Goal: Transaction & Acquisition: Obtain resource

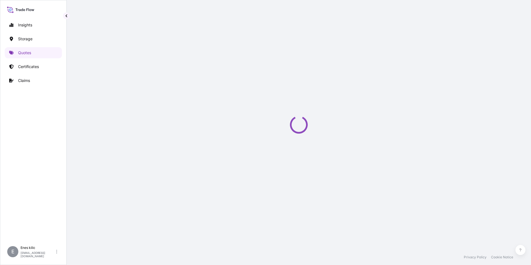
scroll to position [9, 0]
select select "Water"
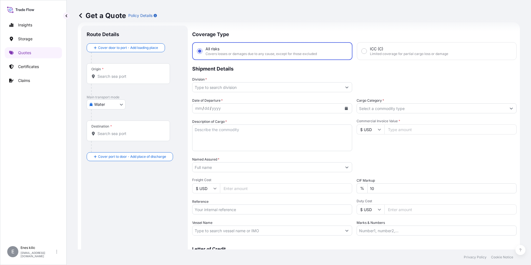
click at [114, 76] on input "Origin *" at bounding box center [131, 77] width 66 height 6
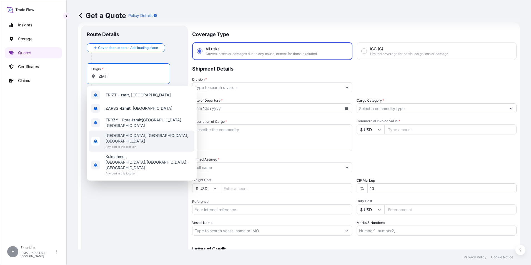
click at [138, 133] on span "[GEOGRAPHIC_DATA], [GEOGRAPHIC_DATA], [GEOGRAPHIC_DATA]" at bounding box center [149, 138] width 87 height 11
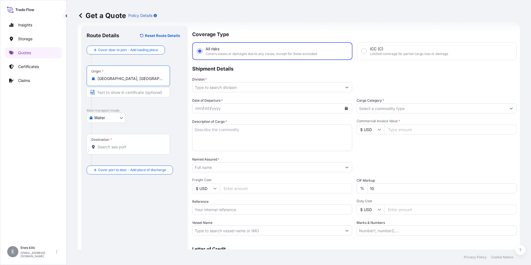
type input "[GEOGRAPHIC_DATA], [GEOGRAPHIC_DATA], [GEOGRAPHIC_DATA]"
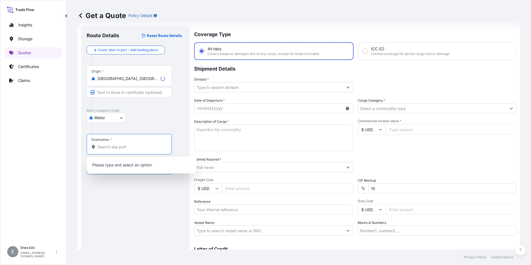
click at [118, 146] on input "Destination *" at bounding box center [132, 147] width 68 height 6
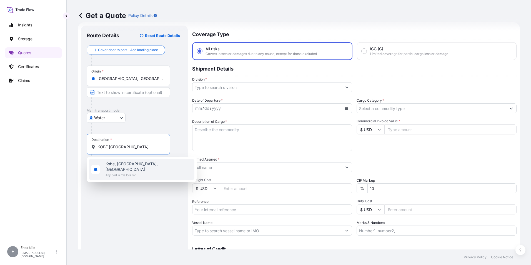
click at [137, 172] on span "Any port in this location" at bounding box center [149, 175] width 87 height 6
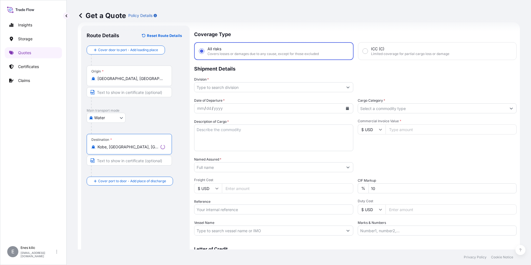
type input "Kobe, [GEOGRAPHIC_DATA], [GEOGRAPHIC_DATA]"
click at [243, 88] on input "Division *" at bounding box center [268, 87] width 149 height 10
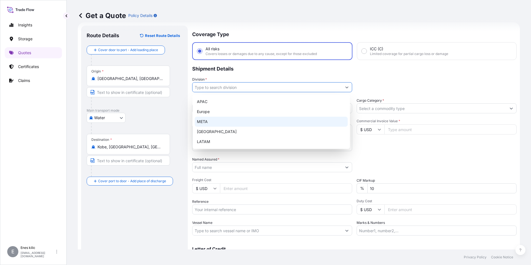
click at [234, 123] on div "META" at bounding box center [271, 122] width 153 height 10
type input "META"
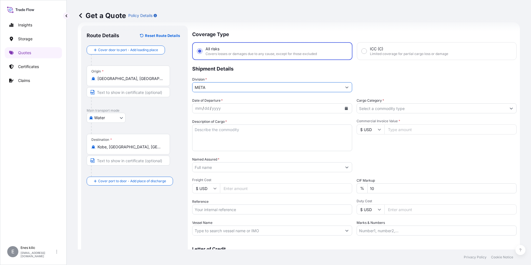
click at [397, 106] on input "Cargo Category *" at bounding box center [431, 108] width 149 height 10
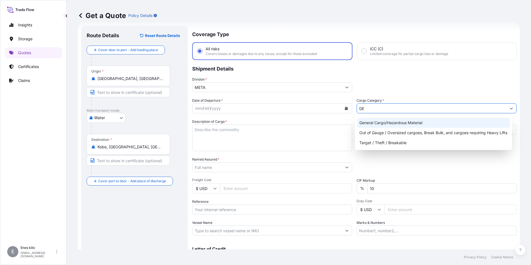
click at [396, 121] on div "General Cargo/Hazardous Material" at bounding box center [433, 123] width 153 height 10
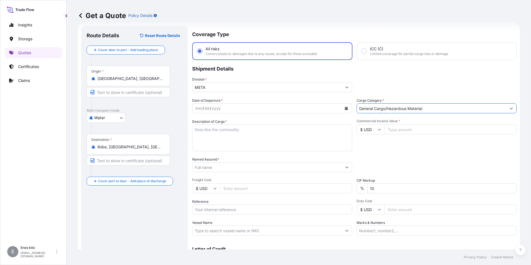
type input "General Cargo/Hazardous Material"
click at [309, 111] on div "mm / dd / yyyy" at bounding box center [267, 108] width 149 height 10
click at [345, 108] on icon "Calendar" at bounding box center [346, 108] width 3 height 3
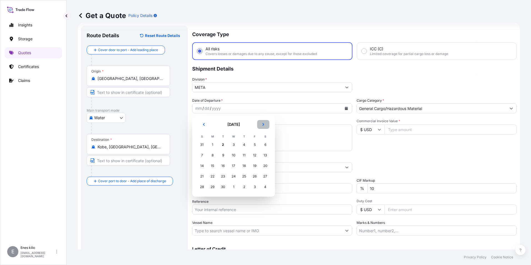
click at [262, 123] on icon "Next" at bounding box center [263, 124] width 3 height 3
click at [204, 125] on icon "Previous" at bounding box center [204, 124] width 2 height 3
click at [253, 186] on div "29" at bounding box center [255, 187] width 10 height 10
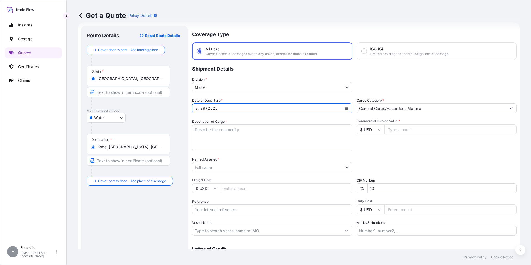
click at [243, 137] on textarea "Description of Cargo *" at bounding box center [272, 137] width 160 height 27
click at [210, 130] on textarea "Description of Cargo *" at bounding box center [272, 137] width 160 height 27
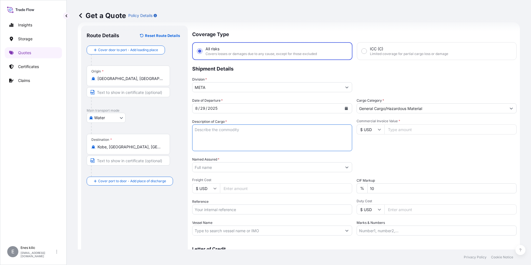
paste textarea ""WELDING WIRE HS CODE:722920000012""
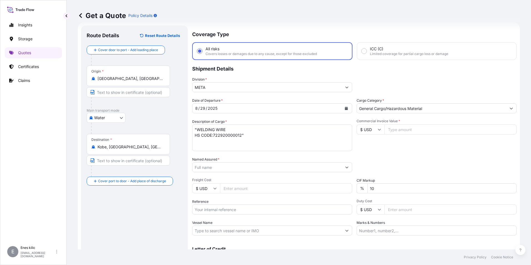
click at [218, 142] on textarea ""WELDING WIRE HS CODE:722920000012"" at bounding box center [272, 137] width 160 height 27
paste textarea "25 PALET // 25750 KGS"
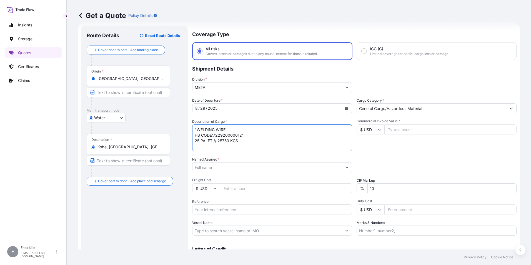
click at [250, 148] on textarea ""WELDING WIRE HS CODE:722920000012" 25 PALET // 25750 KGS" at bounding box center [272, 137] width 160 height 27
paste textarea "OOLU8899546170 // CBHU4414612 // OOCU8922035"
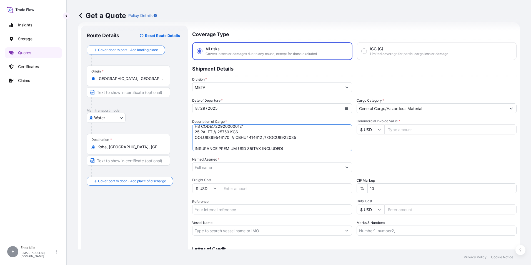
type textarea ""WELDING WIRE HS CODE:722920000012" 25 PALET // 25750 KGS OOLU8899546170 // CBH…"
click at [450, 134] on div "Commercial Invoice Value * $ USD" at bounding box center [437, 135] width 160 height 32
click at [447, 129] on input "Commercial Invoice Value *" at bounding box center [451, 129] width 132 height 10
type input "33925"
click at [414, 160] on div "Packing Category Type to search a container mode Please select a primary mode o…" at bounding box center [437, 165] width 160 height 16
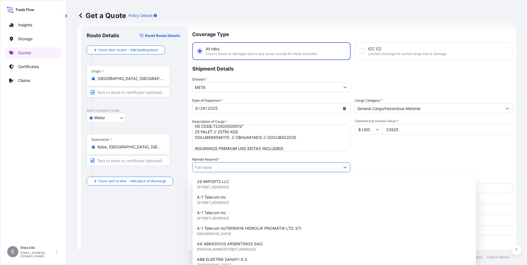
click at [270, 171] on input "Named Assured *" at bounding box center [267, 167] width 148 height 10
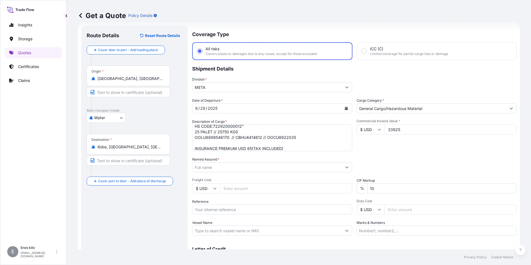
click at [247, 168] on input "Named Assured *" at bounding box center [267, 167] width 149 height 10
paste input "KAYNAK TEKNIGI"
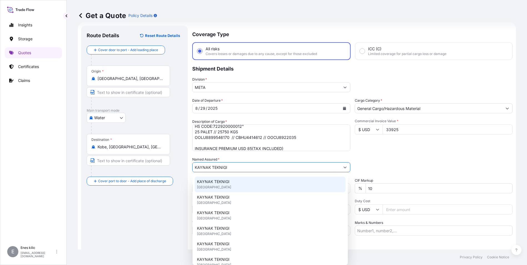
click at [231, 181] on div "KAYNAK TEKNIGI [GEOGRAPHIC_DATA]" at bounding box center [270, 185] width 151 height 16
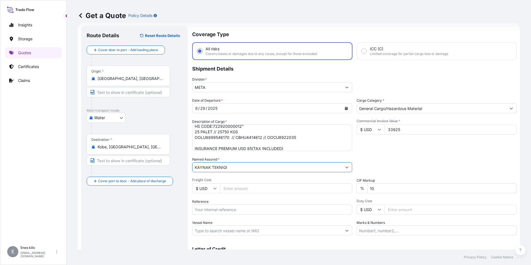
scroll to position [37, 0]
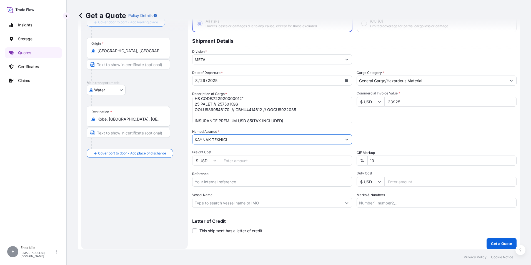
type input "KAYNAK TEKNIGI"
click at [231, 179] on input "Reference" at bounding box center [272, 182] width 160 height 10
click at [230, 184] on input "Reference" at bounding box center [272, 182] width 160 height 10
paste input "2101774966"
type input "2101774966"
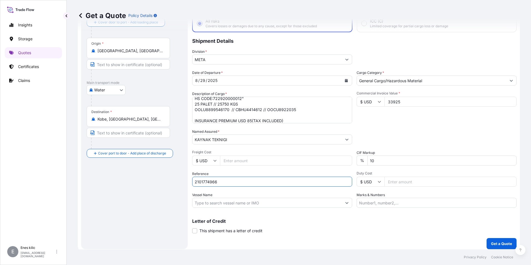
click at [206, 204] on input "Vessel Name" at bounding box center [267, 203] width 149 height 10
click at [234, 201] on input "Vessel Name" at bounding box center [267, 203] width 149 height 10
paste input "OOCL FRANCE"
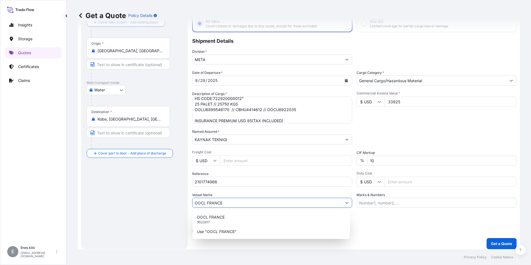
type input "OOCL FRANCE"
click at [403, 227] on div "Letter of Credit This shipment has a letter of credit Letter of credit * Letter…" at bounding box center [354, 226] width 324 height 15
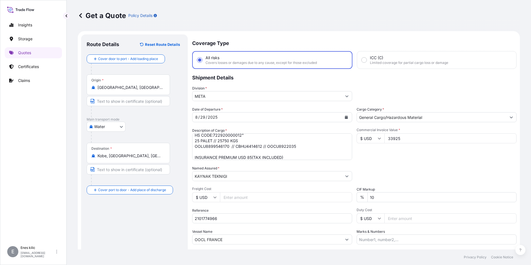
scroll to position [40, 0]
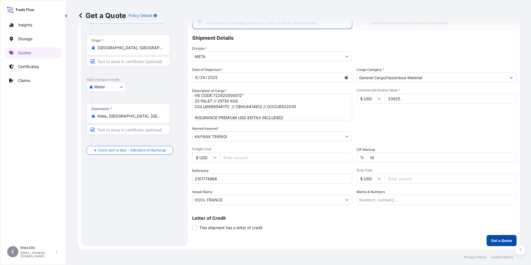
click at [492, 241] on p "Get a Quote" at bounding box center [501, 241] width 21 height 6
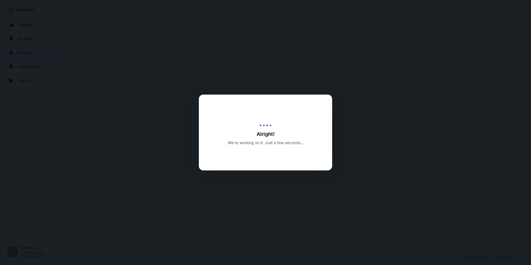
select select "Water"
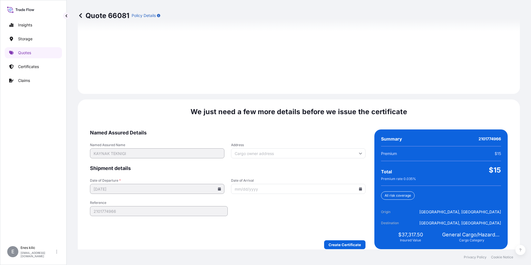
scroll to position [782, 0]
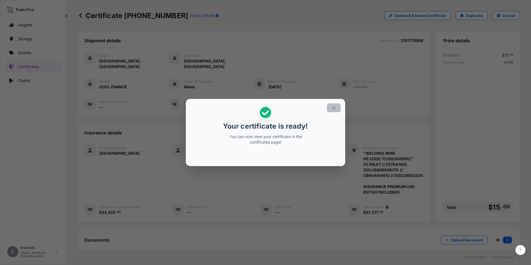
click at [335, 107] on icon "button" at bounding box center [333, 107] width 5 height 5
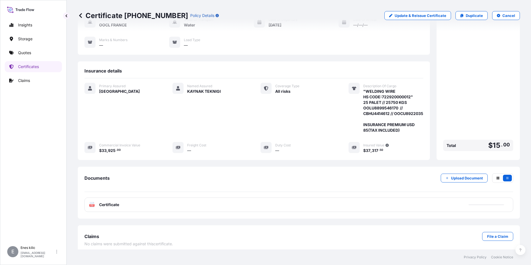
scroll to position [66, 0]
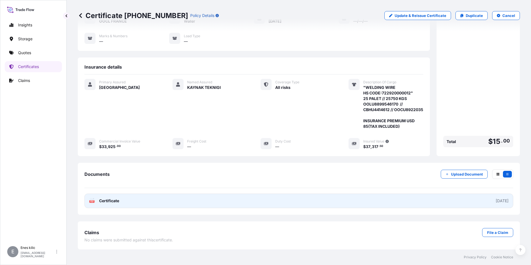
click at [123, 197] on link "PDF Certificate [DATE]" at bounding box center [298, 201] width 429 height 14
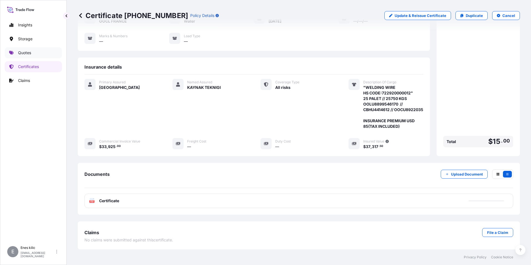
click at [34, 56] on link "Quotes" at bounding box center [33, 52] width 57 height 11
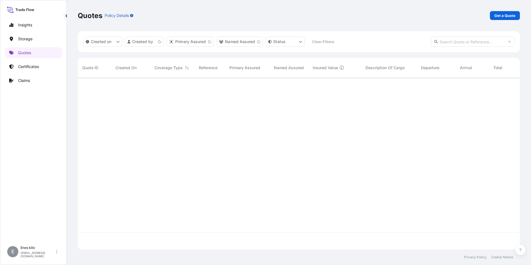
scroll to position [171, 438]
click at [513, 16] on p "Get a Quote" at bounding box center [505, 16] width 21 height 6
select select "Water"
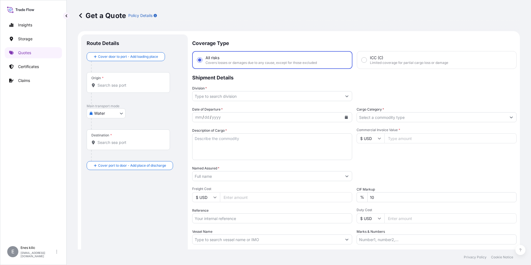
scroll to position [9, 0]
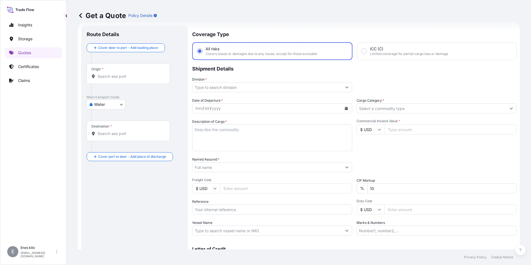
click at [123, 80] on div "Origin *" at bounding box center [128, 73] width 83 height 21
click at [123, 79] on input "Origin *" at bounding box center [131, 77] width 66 height 6
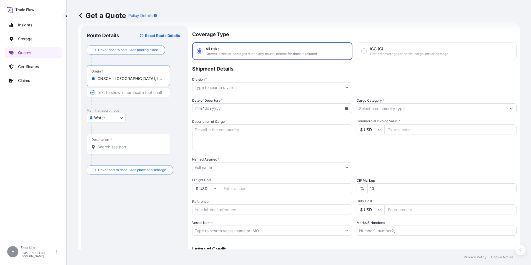
type input "CNSGH - [GEOGRAPHIC_DATA], [GEOGRAPHIC_DATA]"
click at [129, 144] on div "Destination *" at bounding box center [128, 144] width 83 height 21
click at [129, 144] on input "Destination *" at bounding box center [131, 147] width 66 height 6
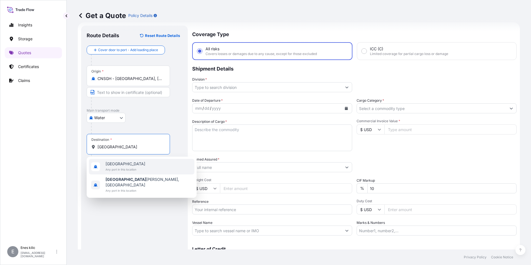
click at [128, 164] on span "[GEOGRAPHIC_DATA]" at bounding box center [126, 164] width 40 height 6
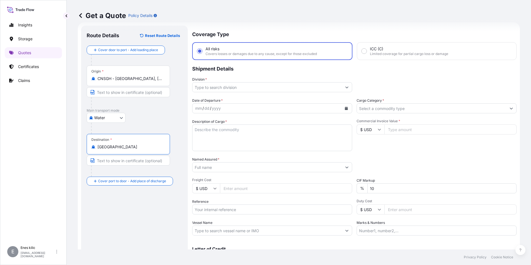
type input "[GEOGRAPHIC_DATA]"
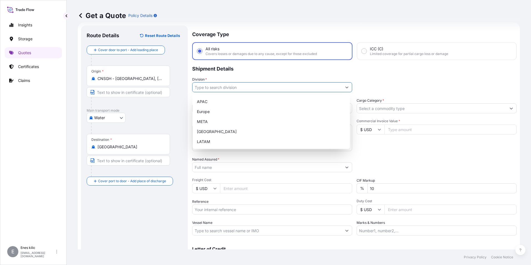
click at [221, 88] on input "Division *" at bounding box center [267, 87] width 149 height 10
click at [223, 122] on div "META" at bounding box center [271, 122] width 153 height 10
type input "META"
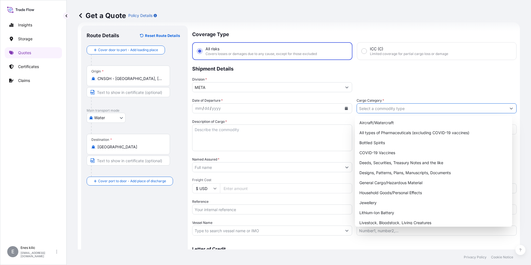
click at [388, 111] on input "Cargo Category *" at bounding box center [431, 108] width 149 height 10
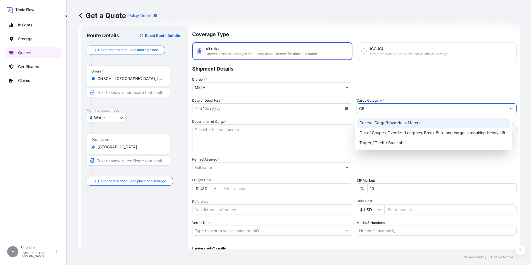
click at [391, 123] on div "General Cargo/Hazardous Material" at bounding box center [433, 123] width 153 height 10
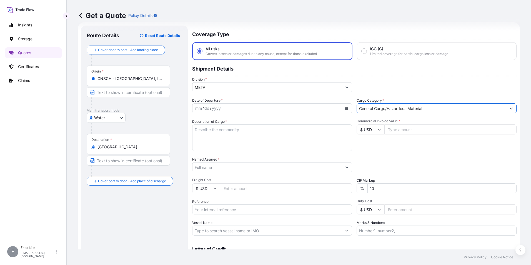
type input "General Cargo/Hazardous Material"
click at [256, 104] on div "mm / dd / yyyy" at bounding box center [267, 108] width 149 height 10
click at [344, 105] on button "Calendar" at bounding box center [346, 108] width 9 height 9
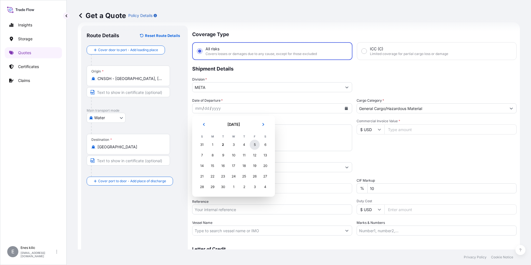
click at [254, 144] on div "5" at bounding box center [255, 145] width 10 height 10
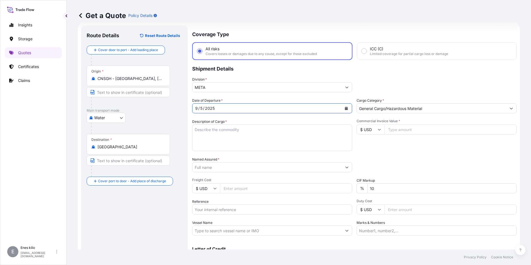
click at [228, 138] on textarea "Description of Cargo *" at bounding box center [272, 137] width 160 height 27
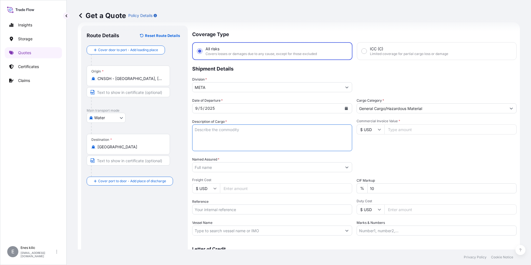
click at [213, 134] on textarea "Description of Cargo *" at bounding box center [272, 137] width 160 height 27
paste textarea "Veriler alınıyor. Birkaç saniye bekledikten sonra kesmeyi veya kopyalamayı yeni…"
paste textarea "EDO COLOR DIGITAL THERMOMETER HS CODE 902519"
click at [214, 140] on textarea "VEDO COLOR DIGITAL THERMOMETER HS CODE 902519" at bounding box center [272, 137] width 160 height 27
paste textarea "1x20'DC 487 CTNS 19.480 CBM 3993.400 KGS"
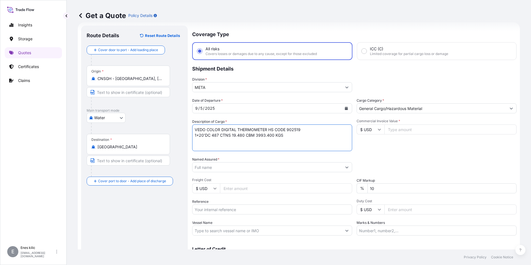
click at [298, 136] on textarea "VEDO COLOR DIGITAL THERMOMETER HS CODE 902519 1x20'DC 487 CTNS 19.480 CBM 3993.…" at bounding box center [272, 137] width 160 height 27
type textarea "VEDO COLOR DIGITAL THERMOMETER HS CODE 902519 1x20'DC 487 CTNS 19.480 CBM 3993.…"
click at [394, 129] on input "Commercial Invoice Value *" at bounding box center [451, 129] width 132 height 10
type input "77141.04"
click at [410, 150] on div "Commercial Invoice Value * $ USD 77141.04" at bounding box center [437, 135] width 160 height 32
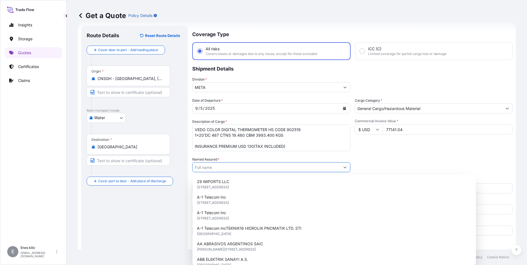
click at [249, 169] on input "Named Assured *" at bounding box center [267, 167] width 148 height 10
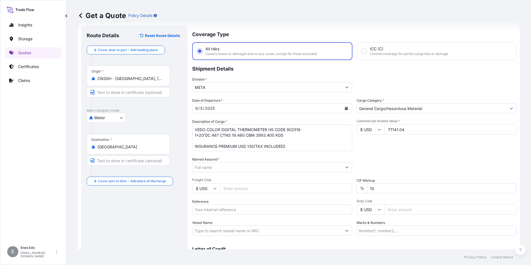
click at [221, 171] on input "Named Assured *" at bounding box center [267, 167] width 149 height 10
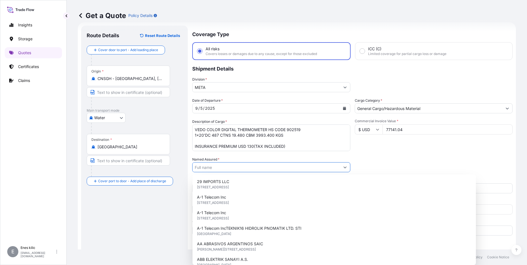
paste input ""Medura Sağlık Ürünleri Ltd Şti ""
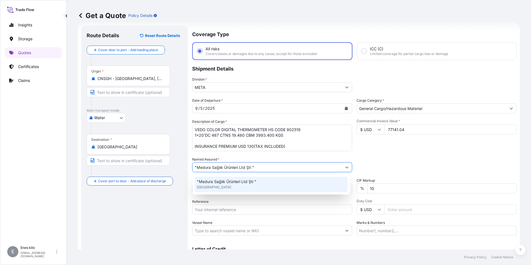
click at [236, 180] on span ""Medura Sağlık Ürünleri Ltd Şti "" at bounding box center [226, 182] width 59 height 6
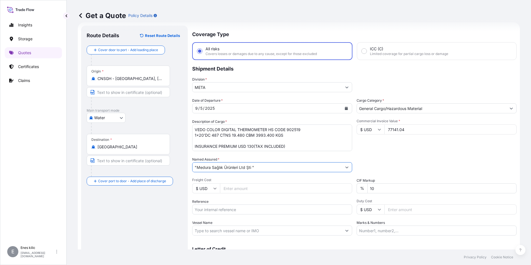
scroll to position [37, 0]
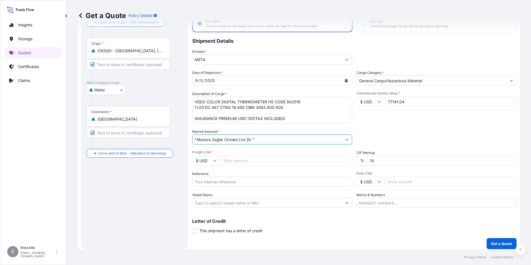
type input ""Medura Sağlık Ürünleri Ltd Şti ""
click at [228, 179] on input "Reference" at bounding box center [272, 182] width 160 height 10
click at [244, 164] on input "Freight Cost" at bounding box center [286, 161] width 132 height 10
click at [239, 201] on input "Vessel Name" at bounding box center [267, 203] width 149 height 10
click at [406, 204] on input "Marks & Numbers" at bounding box center [437, 203] width 160 height 10
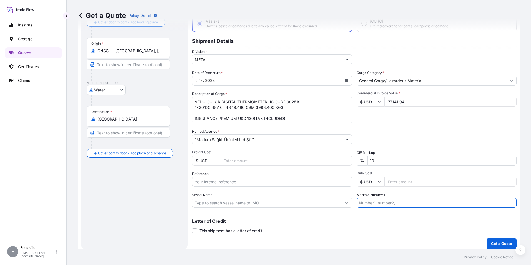
click at [386, 224] on div "Letter of Credit This shipment has a letter of credit Letter of credit * Letter…" at bounding box center [354, 226] width 324 height 15
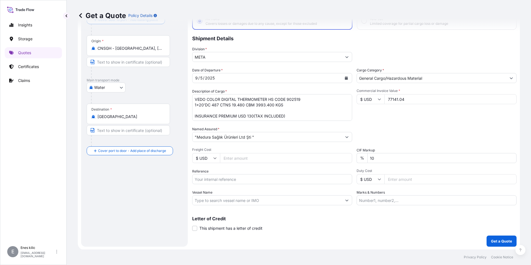
scroll to position [40, 0]
click at [499, 236] on button "Get a Quote" at bounding box center [502, 240] width 30 height 11
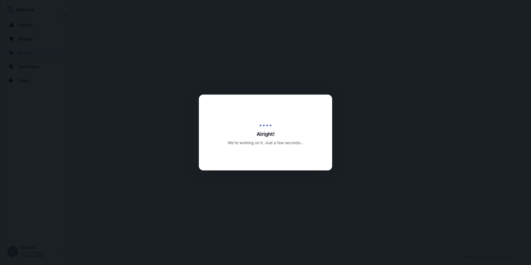
select select "Water"
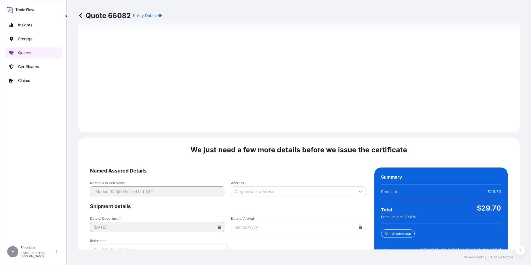
scroll to position [782, 0]
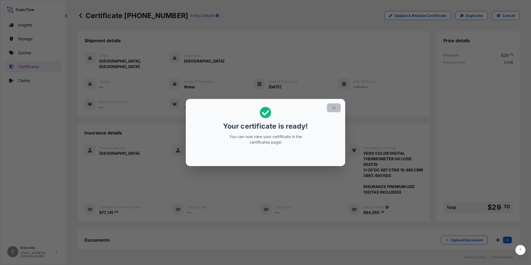
click at [333, 109] on icon "button" at bounding box center [333, 107] width 5 height 5
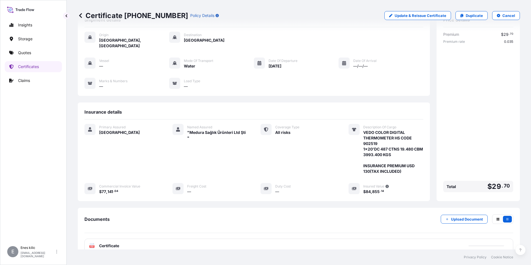
scroll to position [56, 0]
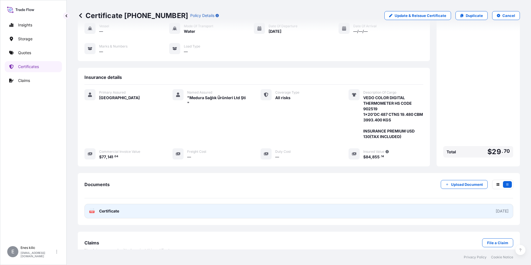
click at [112, 208] on span "Certificate" at bounding box center [109, 211] width 20 height 6
